Goal: Check status: Check status

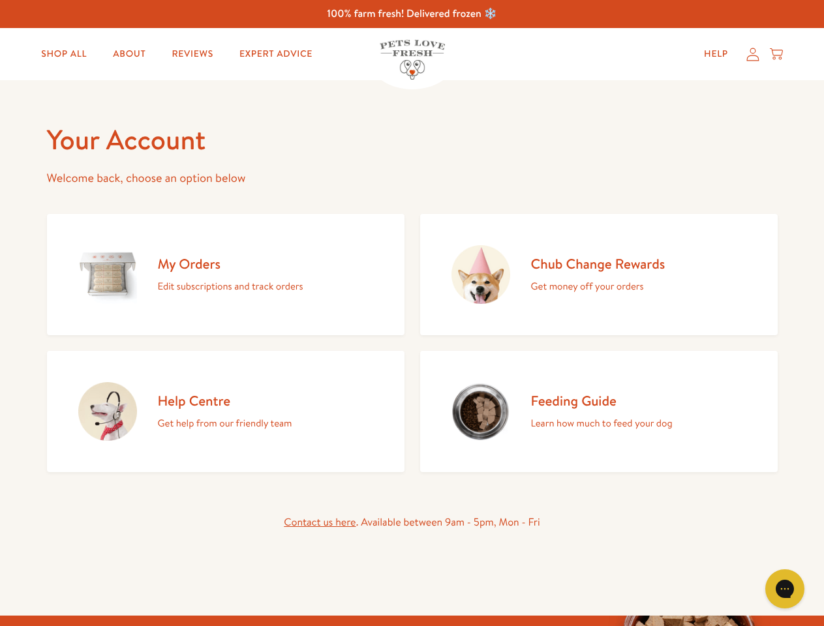
click at [412, 313] on div "My Orders Edit subscriptions and track orders Chub Change Rewards Get money off…" at bounding box center [412, 341] width 731 height 264
click at [785, 589] on icon "Gorgias live chat" at bounding box center [784, 589] width 12 height 12
